Goal: Task Accomplishment & Management: Manage account settings

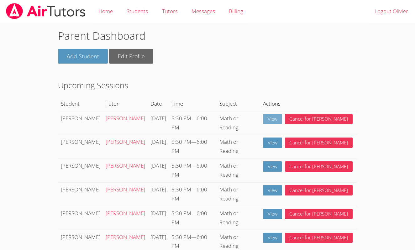
click at [282, 118] on link "View" at bounding box center [272, 119] width 19 height 10
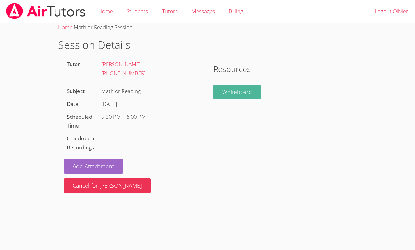
click at [237, 91] on link "Whiteboard" at bounding box center [236, 92] width 47 height 15
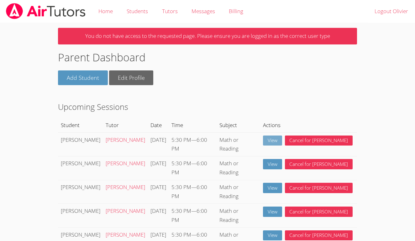
click at [282, 138] on link "View" at bounding box center [272, 141] width 19 height 10
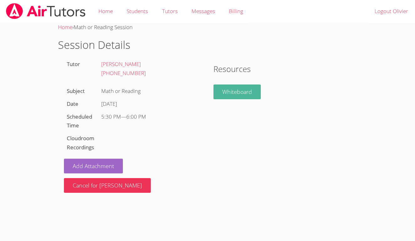
click at [248, 94] on link "Whiteboard" at bounding box center [236, 92] width 47 height 15
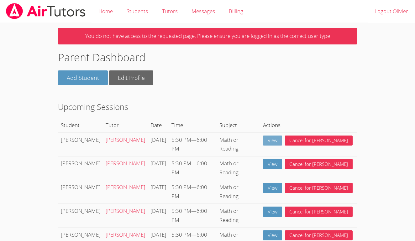
click at [282, 141] on link "View" at bounding box center [272, 141] width 19 height 10
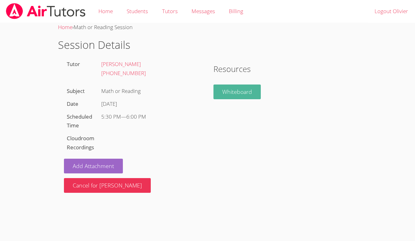
click at [241, 90] on link "Whiteboard" at bounding box center [236, 92] width 47 height 15
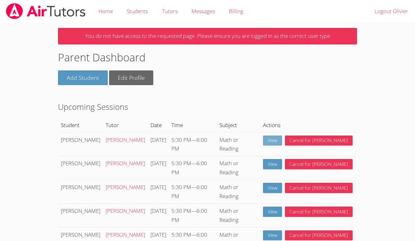
click at [282, 139] on link "View" at bounding box center [272, 141] width 19 height 10
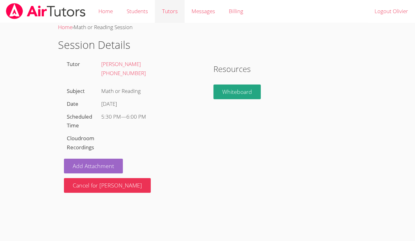
click at [170, 10] on link "Tutors" at bounding box center [169, 11] width 29 height 23
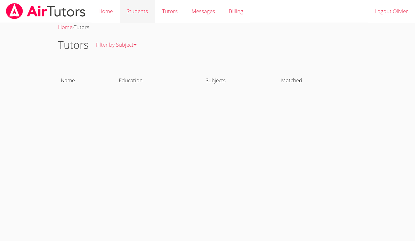
click at [144, 12] on link "Students" at bounding box center [137, 11] width 35 height 23
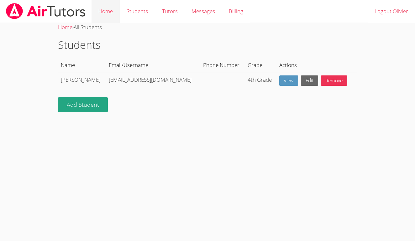
click at [110, 15] on link "Home" at bounding box center [105, 11] width 28 height 23
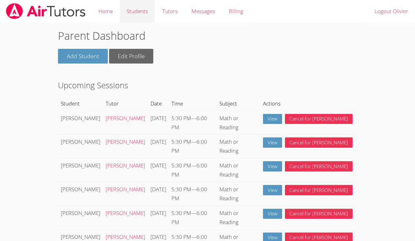
click at [135, 11] on link "Students" at bounding box center [137, 11] width 35 height 23
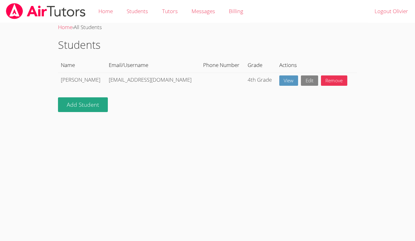
click at [301, 83] on link "Edit" at bounding box center [309, 80] width 17 height 10
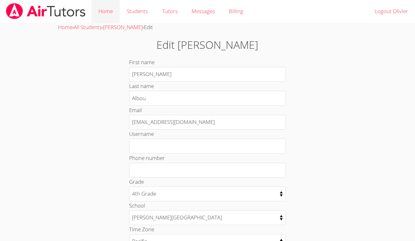
click at [111, 12] on link "Home" at bounding box center [105, 11] width 28 height 23
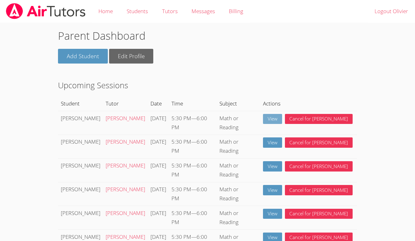
click at [282, 116] on link "View" at bounding box center [272, 119] width 19 height 10
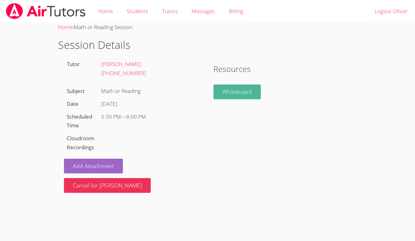
click at [231, 90] on link "Whiteboard" at bounding box center [236, 92] width 47 height 15
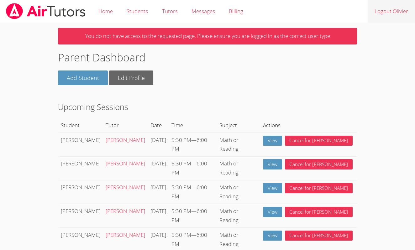
click at [385, 11] on link "Logout Olivier" at bounding box center [390, 11] width 47 height 23
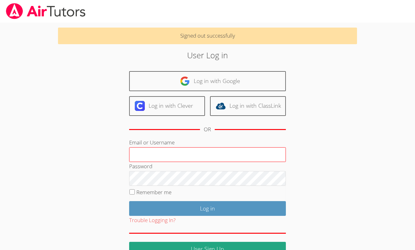
click at [207, 150] on input "Email or Username" at bounding box center [207, 154] width 157 height 15
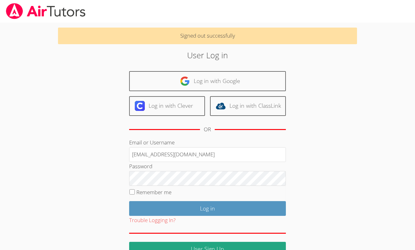
type input "Ealbou@bhusd.com"
click at [233, 187] on fieldset "Remember me" at bounding box center [207, 194] width 157 height 16
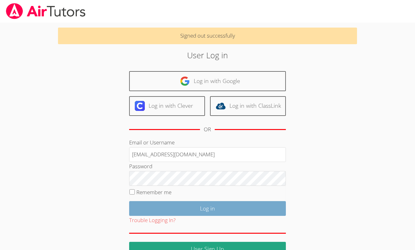
click at [223, 204] on input "Log in" at bounding box center [207, 208] width 157 height 15
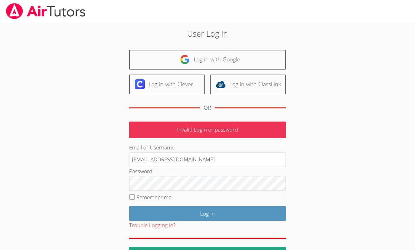
drag, startPoint x: 231, startPoint y: 105, endPoint x: 221, endPoint y: 105, distance: 10.6
click at [221, 105] on div "OR" at bounding box center [207, 107] width 157 height 17
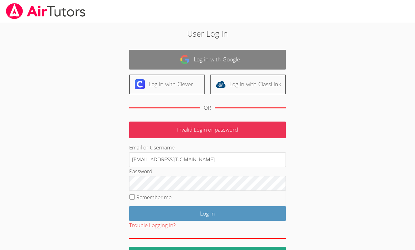
click at [205, 63] on link "Log in with Google" at bounding box center [207, 60] width 157 height 20
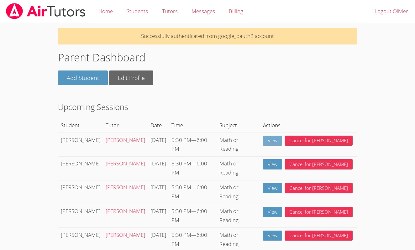
click at [282, 139] on link "View" at bounding box center [272, 141] width 19 height 10
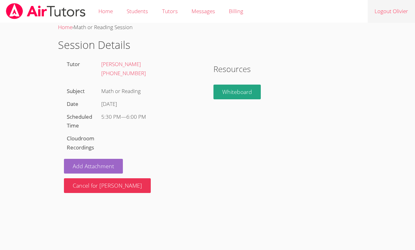
click at [395, 11] on link "Logout Olivier" at bounding box center [390, 11] width 47 height 23
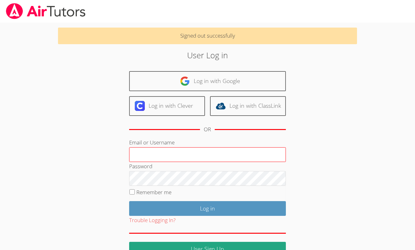
click at [189, 151] on input "Email or Username" at bounding box center [207, 154] width 157 height 15
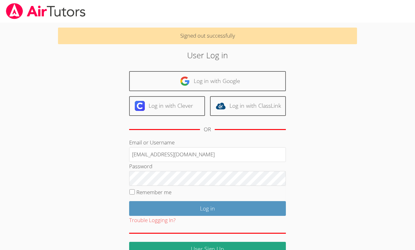
type input "[EMAIL_ADDRESS][DOMAIN_NAME]"
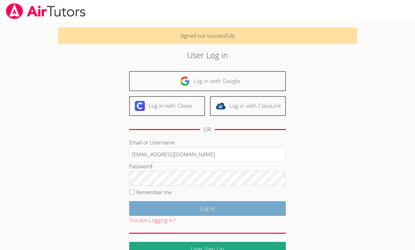
click at [240, 208] on input "Log in" at bounding box center [207, 208] width 157 height 15
click at [182, 211] on input "Log in" at bounding box center [207, 208] width 157 height 15
